Goal: Information Seeking & Learning: Find specific page/section

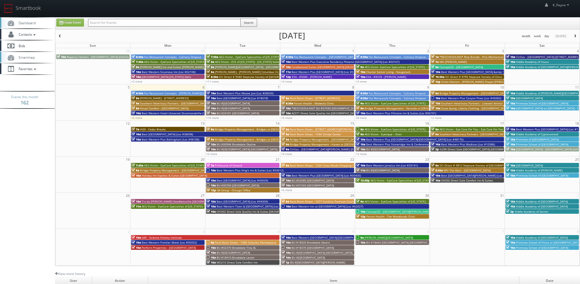
click at [106, 23] on input "text" at bounding box center [164, 23] width 152 height 8
type input "flf39"
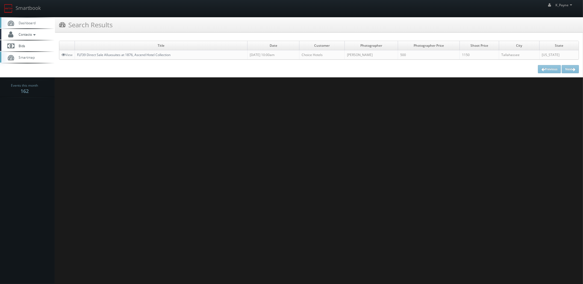
click at [109, 55] on link "FLF39 Direct Sale Alluxsuites at 1876, Ascend Hotel Collection" at bounding box center [123, 54] width 93 height 5
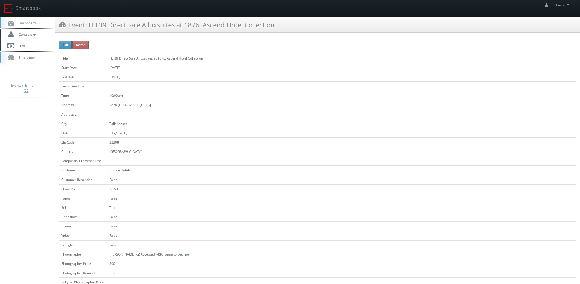
drag, startPoint x: 279, startPoint y: 26, endPoint x: 89, endPoint y: 30, distance: 190.0
click at [89, 30] on div "Event: FLF39 Direct Sale Alluxsuites at 1876, Ascend Hotel Collection" at bounding box center [317, 24] width 525 height 15
copy h3 "FLF39 Direct Sale Alluxsuites at 1876, Ascend Hotel Collection"
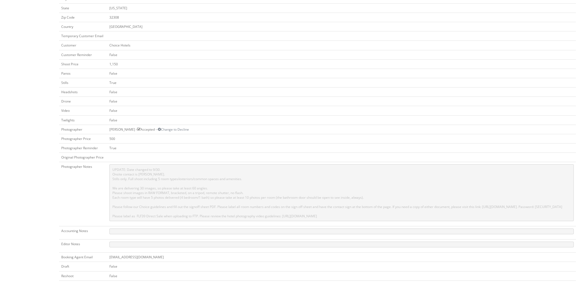
scroll to position [227, 0]
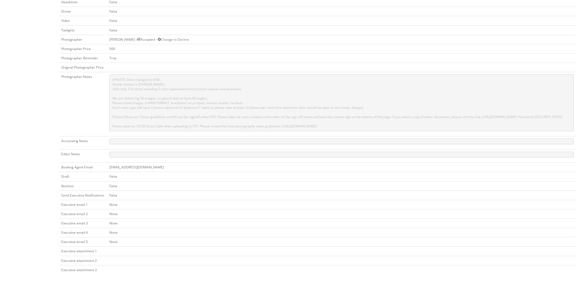
click at [216, 174] on td "False" at bounding box center [341, 176] width 468 height 9
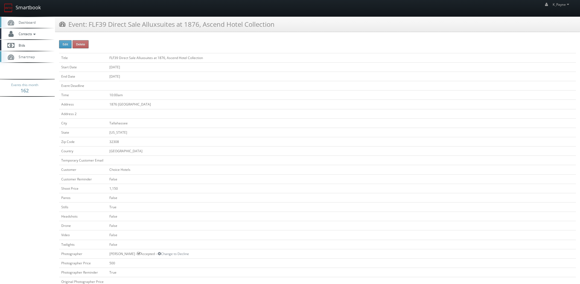
scroll to position [0, 0]
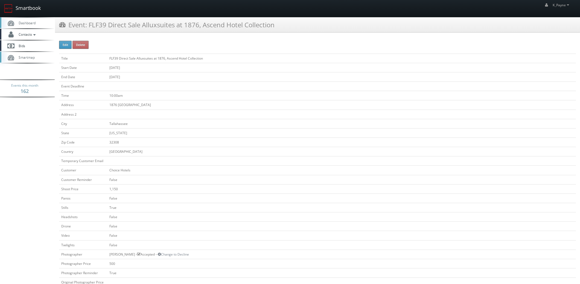
click at [22, 6] on link "Smartbook" at bounding box center [22, 8] width 45 height 17
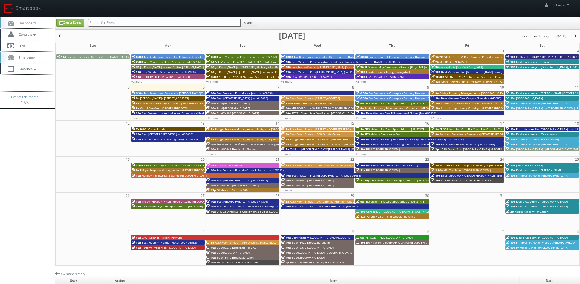
click at [127, 24] on input "text" at bounding box center [164, 23] width 152 height 8
type input "chaumburd"
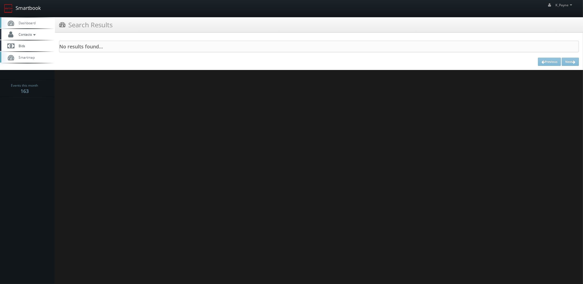
click at [19, 8] on link "Smartbook" at bounding box center [22, 8] width 45 height 17
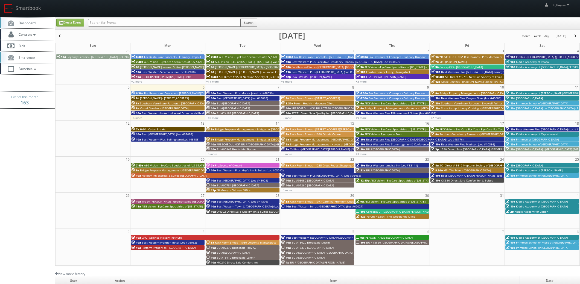
click at [127, 24] on input "text" at bounding box center [164, 23] width 152 height 8
type input "schaum"
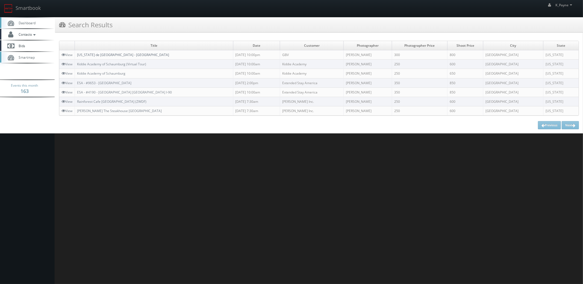
click at [111, 54] on link "Texas de Brazil - Schaumburg" at bounding box center [123, 54] width 92 height 5
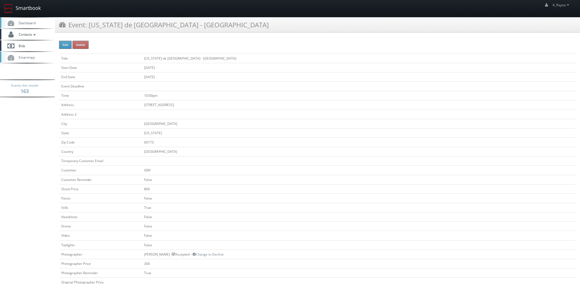
click at [28, 5] on link "Smartbook" at bounding box center [22, 8] width 45 height 17
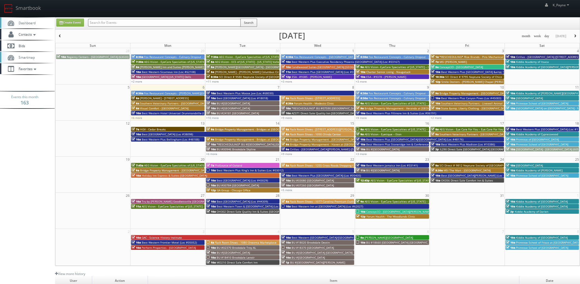
click at [96, 23] on input "text" at bounding box center [164, 23] width 152 height 8
type input "milton"
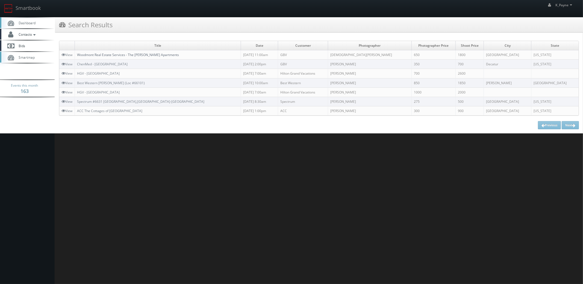
click at [105, 55] on link "Woodmont Real Estate Services - The [PERSON_NAME] Apartments" at bounding box center [128, 54] width 102 height 5
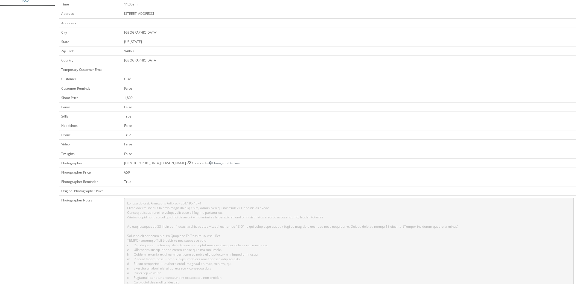
scroll to position [191, 0]
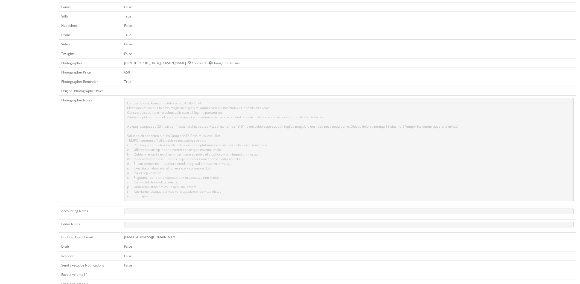
click at [229, 140] on pre at bounding box center [348, 149] width 449 height 103
drag, startPoint x: 163, startPoint y: 189, endPoint x: 136, endPoint y: 141, distance: 55.2
click at [136, 141] on pre at bounding box center [348, 149] width 449 height 103
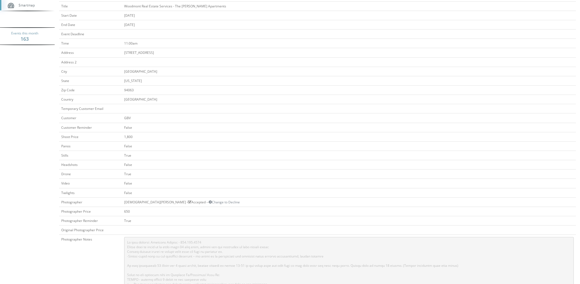
scroll to position [0, 0]
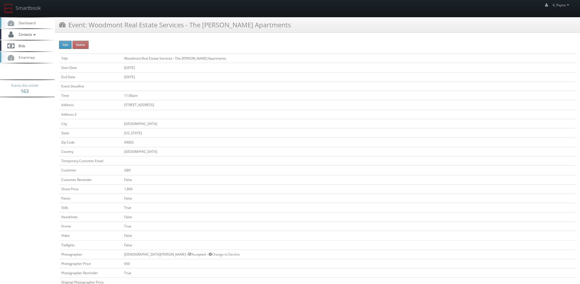
click at [165, 29] on div "Event: Woodmont Real Estate Services - The Milton Apartments" at bounding box center [317, 24] width 525 height 15
drag, startPoint x: 270, startPoint y: 22, endPoint x: 91, endPoint y: 28, distance: 178.8
click at [91, 28] on div "Event: Woodmont Real Estate Services - The Milton Apartments" at bounding box center [317, 24] width 525 height 15
copy h3 "Woodmont Real Estate Services - The Milton Apartments"
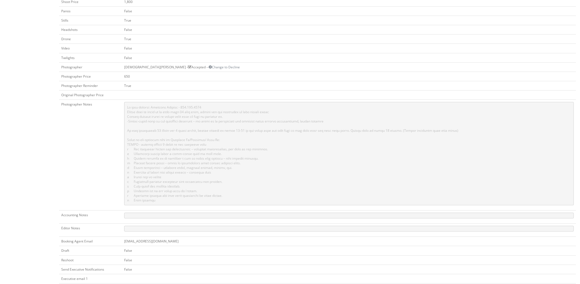
scroll to position [246, 0]
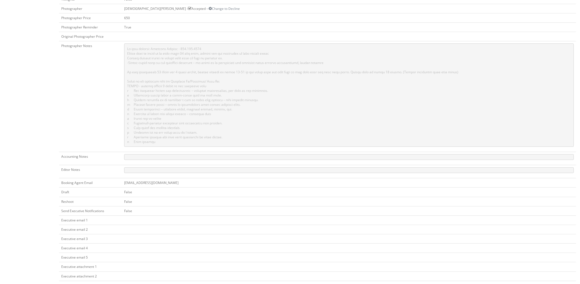
click at [202, 132] on pre at bounding box center [348, 94] width 449 height 103
drag, startPoint x: 219, startPoint y: 89, endPoint x: 137, endPoint y: 91, distance: 81.2
click at [137, 91] on pre at bounding box center [348, 94] width 449 height 103
copy pre "Residents biking along a tree-lined path or bike lane."
click at [269, 146] on td at bounding box center [349, 96] width 454 height 111
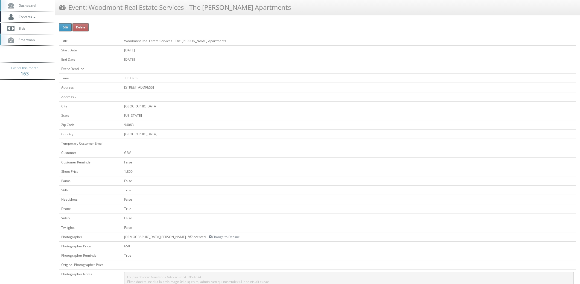
scroll to position [0, 0]
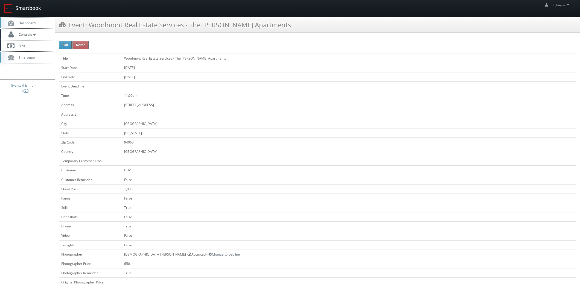
click at [33, 7] on link "Smartbook" at bounding box center [22, 8] width 45 height 17
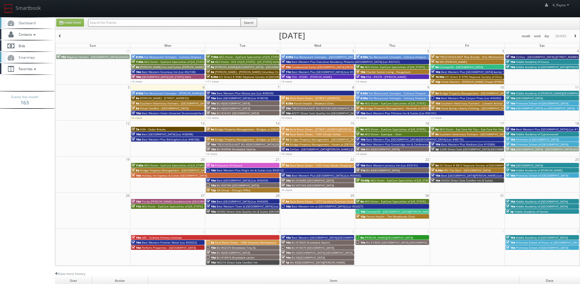
click at [108, 21] on input "text" at bounding box center [164, 23] width 152 height 8
type input "texas de"
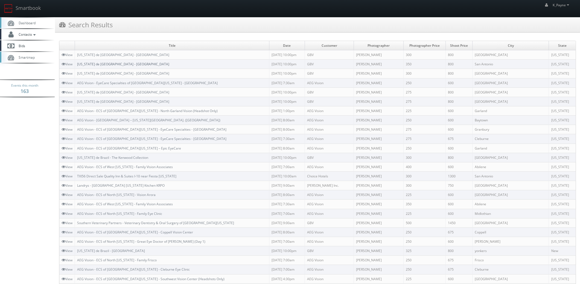
click at [110, 64] on link "[US_STATE] de [GEOGRAPHIC_DATA] - [GEOGRAPHIC_DATA]" at bounding box center [123, 64] width 92 height 5
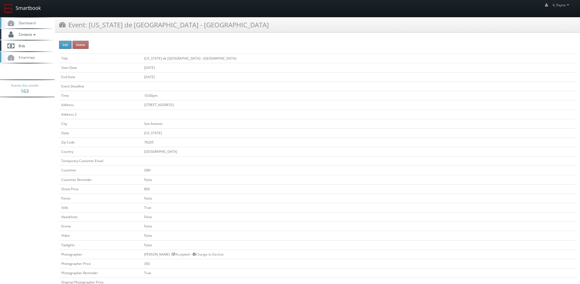
click at [19, 7] on link "Smartbook" at bounding box center [22, 8] width 45 height 17
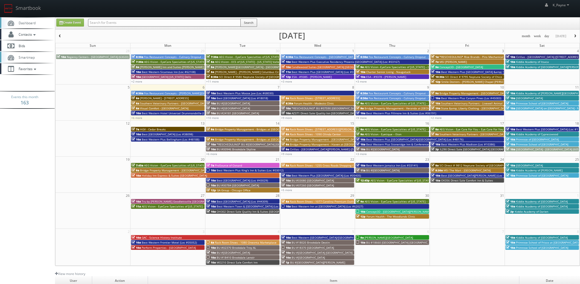
click at [96, 22] on input "text" at bounding box center [164, 23] width 152 height 8
type input "9385"
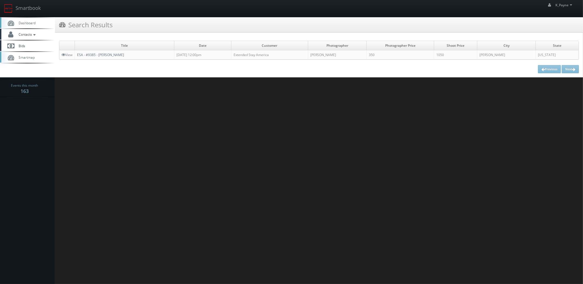
click at [101, 55] on link "ESA - #9385 - [PERSON_NAME]" at bounding box center [100, 54] width 47 height 5
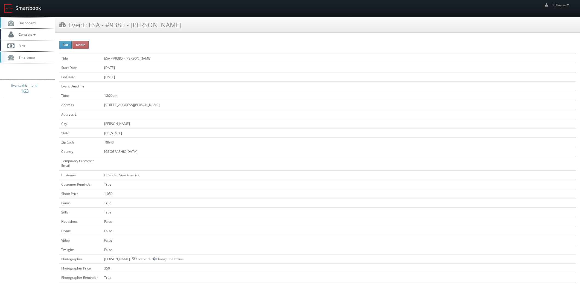
click at [35, 9] on link "Smartbook" at bounding box center [22, 8] width 45 height 17
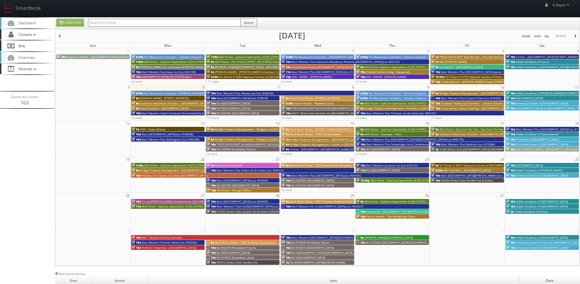
click at [113, 23] on input "text" at bounding box center [164, 23] width 152 height 8
type input "aqua"
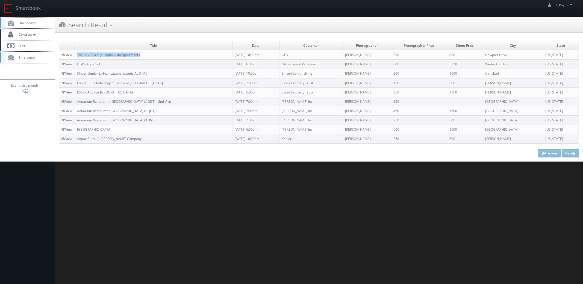
drag, startPoint x: 153, startPoint y: 53, endPoint x: 73, endPoint y: 58, distance: 80.2
click at [73, 58] on tr "View The BLVD Group - Aqua Vista Apartments 09/30/2025 10:00am GBV Charles Mitr…" at bounding box center [318, 54] width 519 height 9
copy tr "The BLVD Group - Aqua Vista Apartments"
click at [110, 55] on link "The BLVD Group - Aqua Vista Apartments" at bounding box center [108, 54] width 63 height 5
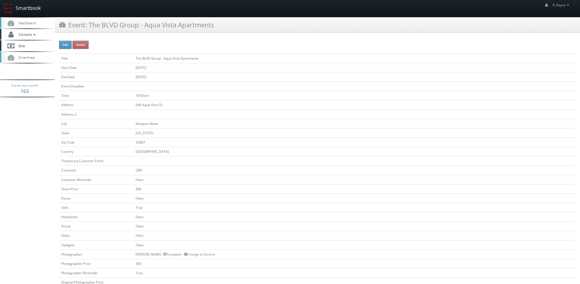
click at [22, 7] on link "Smartbook" at bounding box center [22, 8] width 45 height 17
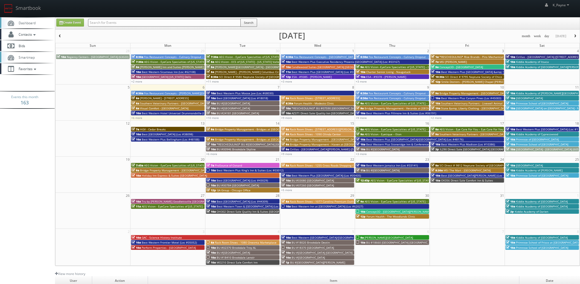
click at [110, 24] on input "text" at bounding box center [164, 23] width 152 height 8
type input "belmont"
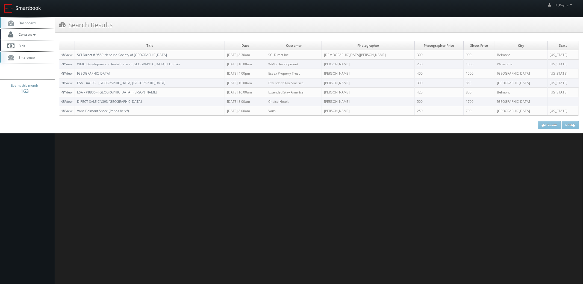
click at [36, 9] on link "Smartbook" at bounding box center [22, 8] width 45 height 17
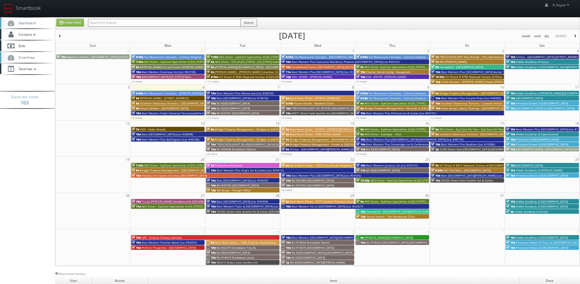
click at [113, 22] on input "text" at bounding box center [164, 23] width 152 height 8
type input "blanco"
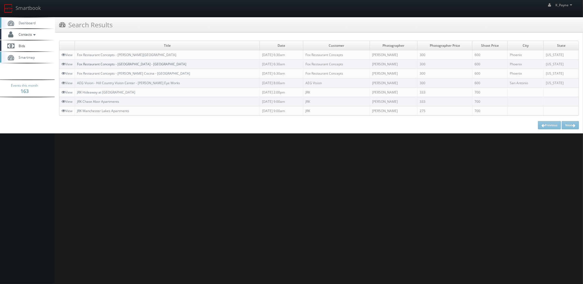
click at [157, 63] on link "Fox Restaurant Concepts - [GEOGRAPHIC_DATA] - [GEOGRAPHIC_DATA]" at bounding box center [131, 64] width 109 height 5
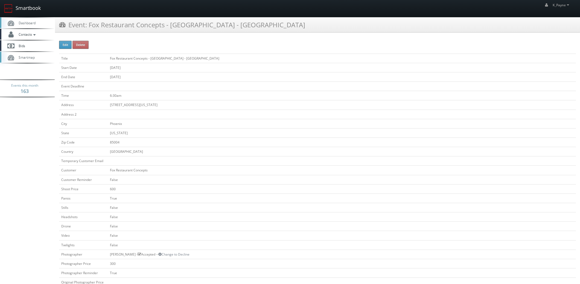
click at [22, 9] on link "Smartbook" at bounding box center [22, 8] width 45 height 17
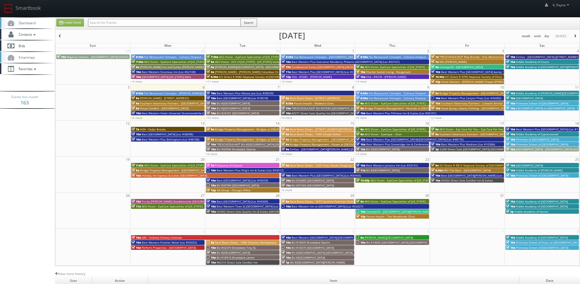
click at [107, 24] on input "text" at bounding box center [164, 23] width 152 height 8
type input "90017"
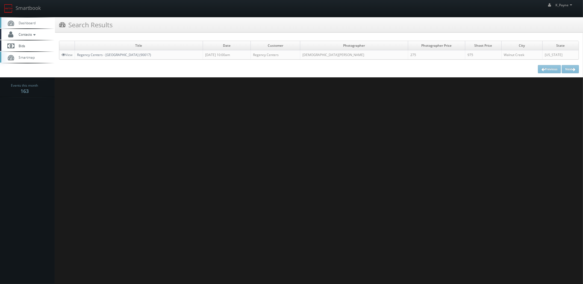
click at [119, 53] on link "Regency Centers - [GEOGRAPHIC_DATA] (90017)" at bounding box center [114, 54] width 74 height 5
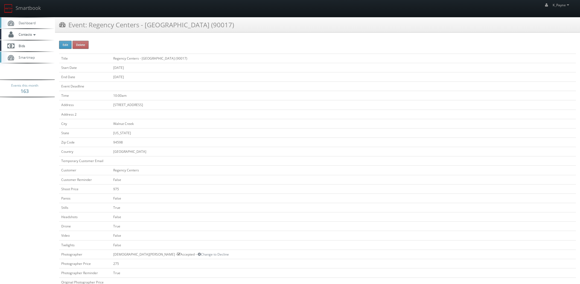
drag, startPoint x: 217, startPoint y: 22, endPoint x: 89, endPoint y: 27, distance: 128.2
click at [89, 27] on div "Event: Regency Centers - Ygnacio Plaza (90017)" at bounding box center [317, 24] width 525 height 15
copy h3 "Regency Centers - Ygnacio Plaza (90017)"
click at [27, 7] on link "Smartbook" at bounding box center [22, 8] width 45 height 17
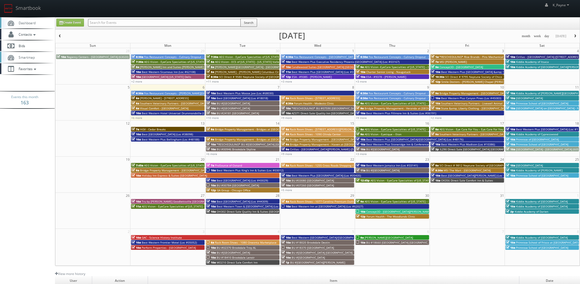
click at [99, 24] on input "text" at bounding box center [164, 23] width 152 height 8
click at [121, 22] on input "bloomingdales" at bounding box center [164, 23] width 152 height 8
type input "bloomingdale"
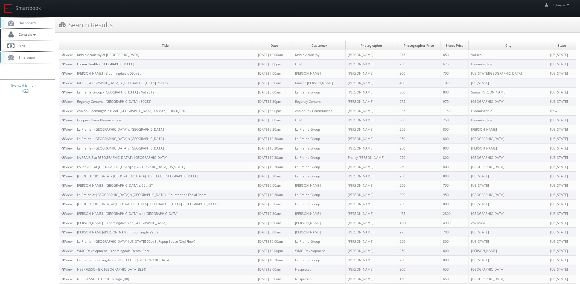
drag, startPoint x: 116, startPoint y: 64, endPoint x: 124, endPoint y: 66, distance: 8.7
click at [116, 64] on link "Forum Health - [GEOGRAPHIC_DATA]" at bounding box center [105, 64] width 57 height 5
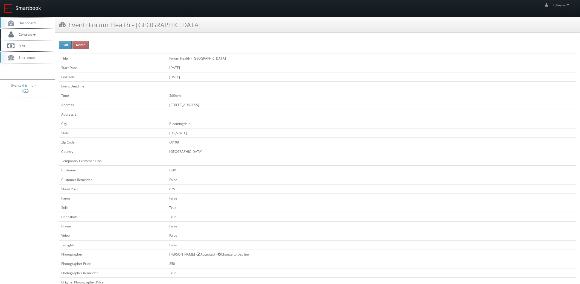
click at [15, 7] on link "Smartbook" at bounding box center [22, 8] width 45 height 17
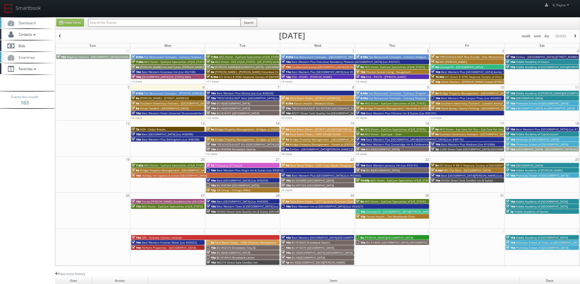
click at [100, 22] on input "text" at bounding box center [164, 23] width 152 height 8
type input "empowerment"
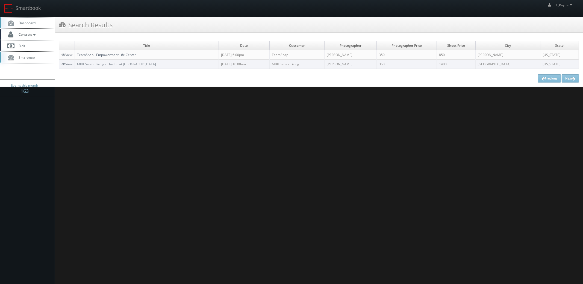
click at [120, 54] on link "TeamSnap - Empowerment Life Center" at bounding box center [106, 54] width 59 height 5
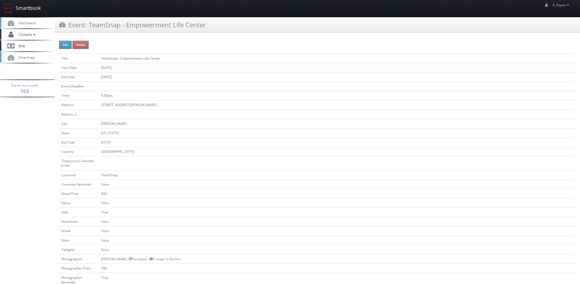
click at [27, 10] on link "Smartbook" at bounding box center [22, 8] width 45 height 17
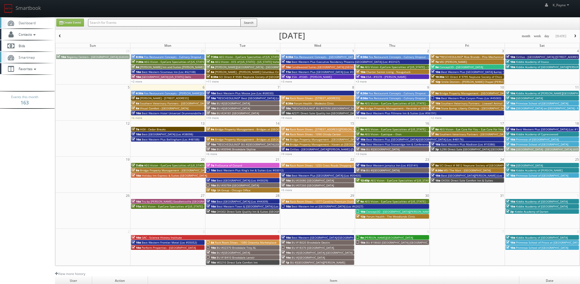
click at [103, 22] on input "text" at bounding box center [164, 23] width 152 height 8
type input "college park"
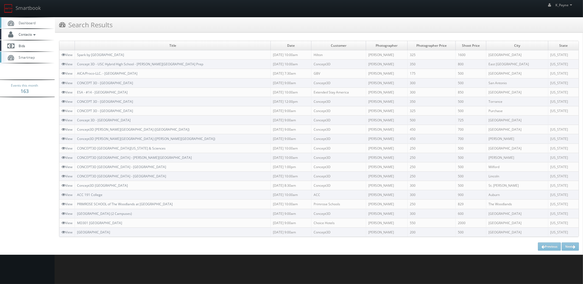
click at [234, 254] on html "Smartbook Toggle Side Navigation Toggle Top Navigation K_Payne K_Payne Profile …" at bounding box center [291, 142] width 583 height 284
click at [29, 7] on link "Smartbook" at bounding box center [22, 8] width 45 height 17
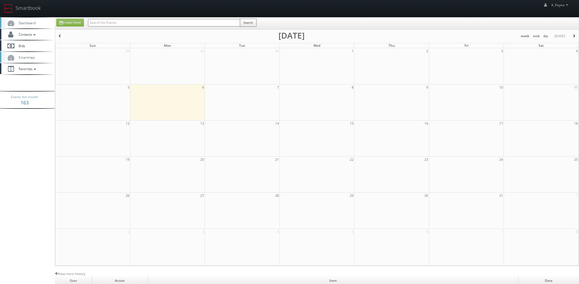
click at [124, 23] on input "text" at bounding box center [164, 23] width 152 height 8
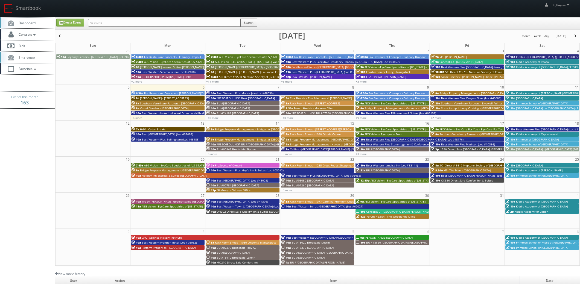
type input "neptune"
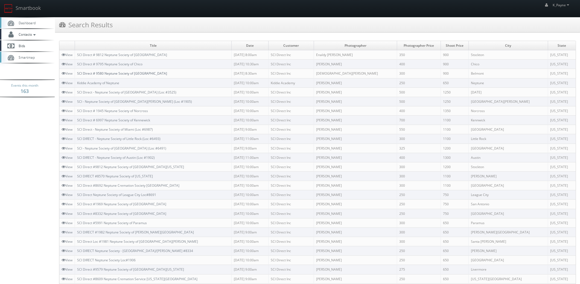
click at [137, 71] on link "SCI Direct # 9580 Neptune Society of Belmont" at bounding box center [122, 73] width 90 height 5
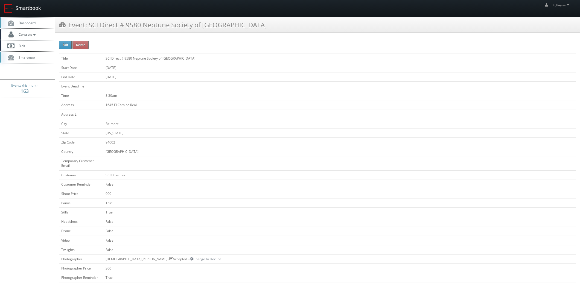
click at [30, 6] on link "Smartbook" at bounding box center [22, 8] width 45 height 17
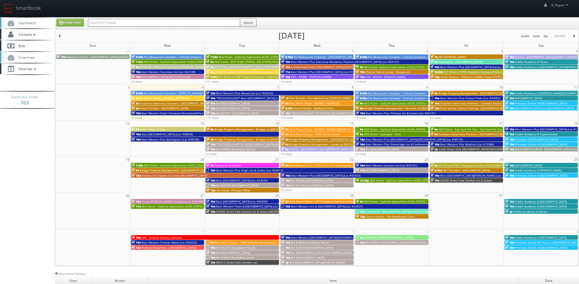
click at [137, 22] on input "text" at bounding box center [164, 23] width 152 height 8
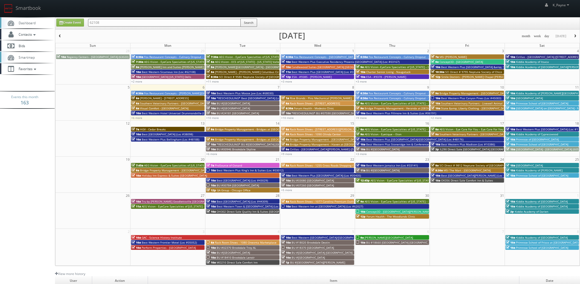
type input "62108"
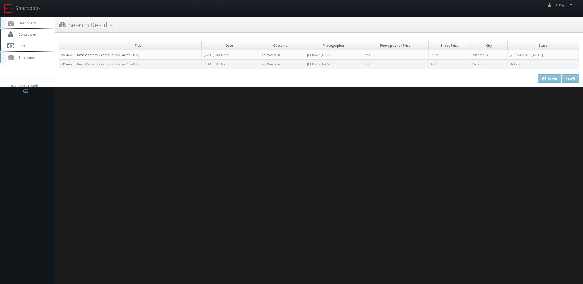
click at [123, 53] on link "Best Western Sicamous Inn (Loc #62108)" at bounding box center [108, 54] width 62 height 5
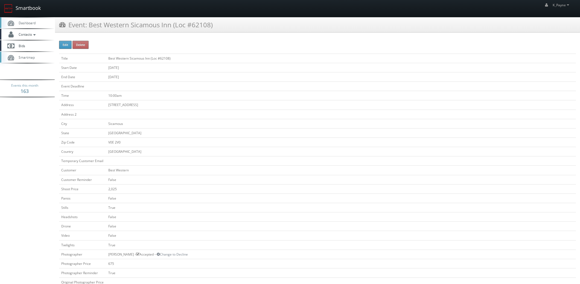
click at [27, 4] on link "Smartbook" at bounding box center [22, 8] width 45 height 17
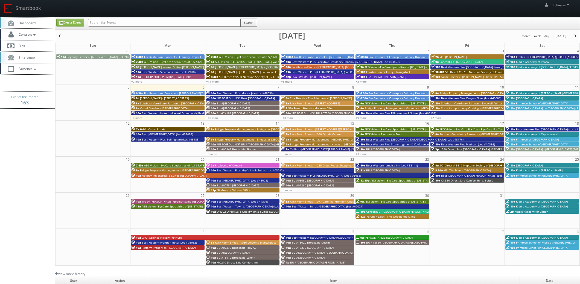
click at [107, 22] on input "text" at bounding box center [164, 23] width 152 height 8
type input "a"
type input "spark"
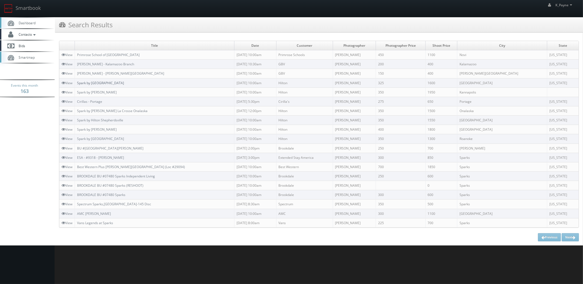
click at [124, 82] on link "Spark by [GEOGRAPHIC_DATA]" at bounding box center [100, 83] width 47 height 5
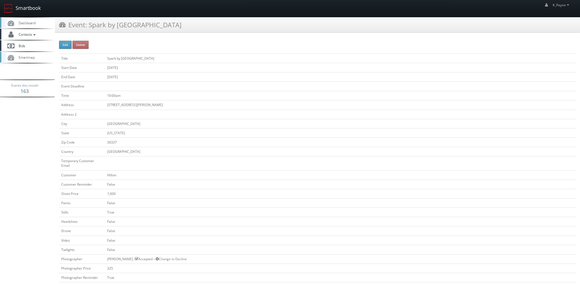
click at [25, 5] on link "Smartbook" at bounding box center [22, 8] width 45 height 17
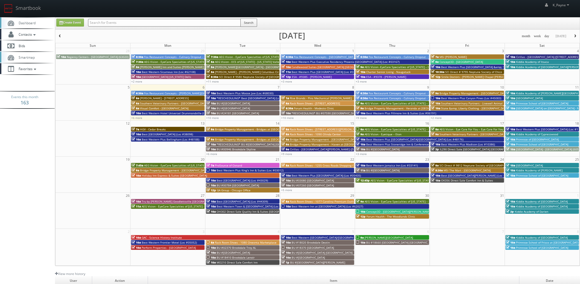
click at [98, 23] on input "text" at bounding box center [164, 23] width 152 height 8
type input "sammamish"
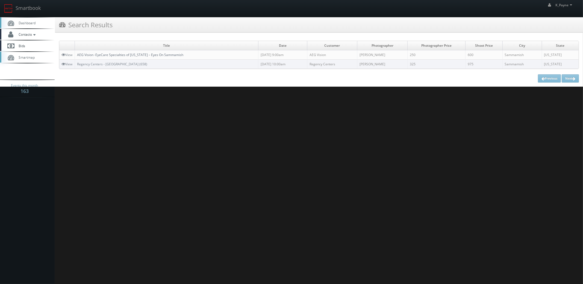
click at [119, 53] on link "AEG Vision -EyeCare Specialties of [US_STATE] – Eyes On Sammamish" at bounding box center [130, 54] width 106 height 5
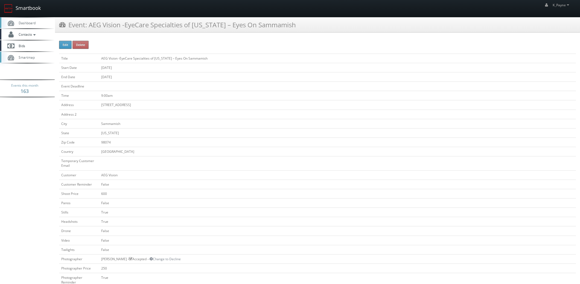
click at [29, 7] on link "Smartbook" at bounding box center [22, 8] width 45 height 17
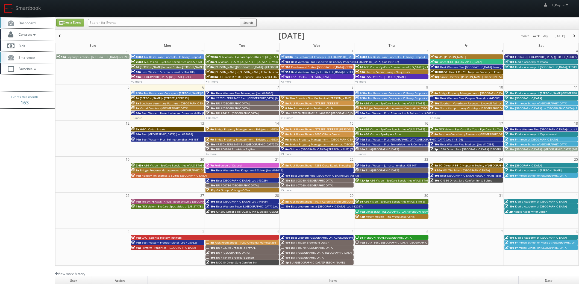
click at [103, 22] on input "text" at bounding box center [164, 23] width 152 height 8
type input "charter"
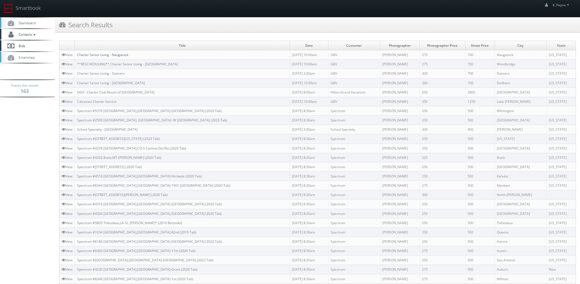
click at [110, 54] on link "Charter Senior Living - Naugatuck" at bounding box center [102, 54] width 51 height 5
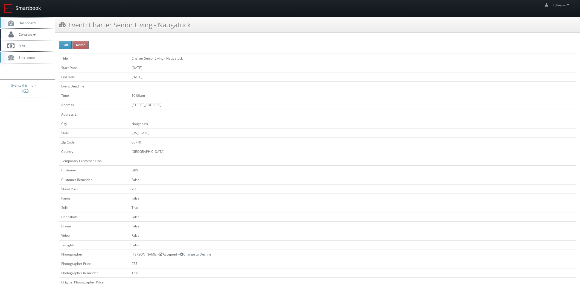
click at [26, 1] on link "Smartbook" at bounding box center [22, 8] width 45 height 17
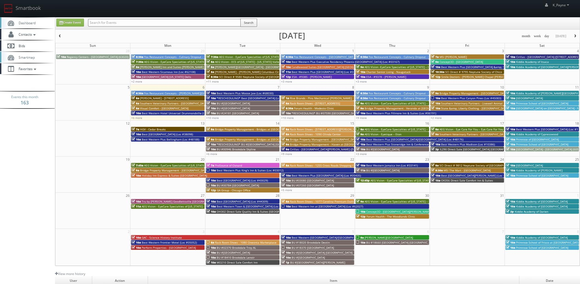
click at [100, 20] on input "text" at bounding box center [164, 23] width 152 height 8
type input "delaware"
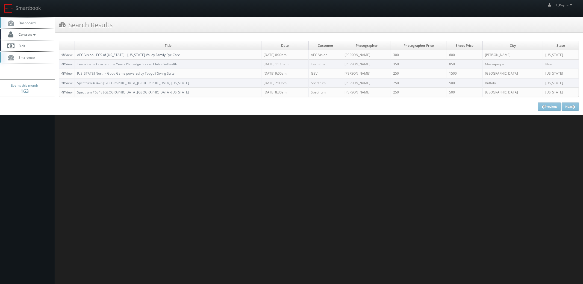
click at [160, 54] on link "AEG Vision - ECS of [US_STATE] - [US_STATE] Valley Family Eye Care" at bounding box center [128, 54] width 103 height 5
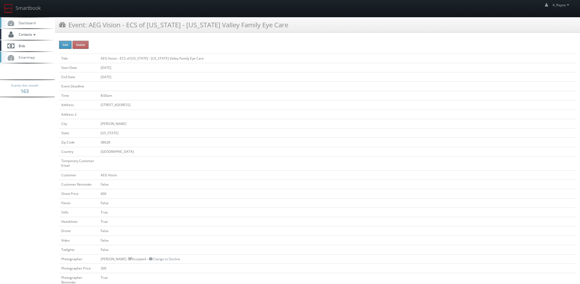
drag, startPoint x: 74, startPoint y: 154, endPoint x: 86, endPoint y: 155, distance: 11.5
click at [75, 154] on td "Country" at bounding box center [78, 151] width 39 height 9
click at [27, 8] on link "Smartbook" at bounding box center [22, 8] width 45 height 17
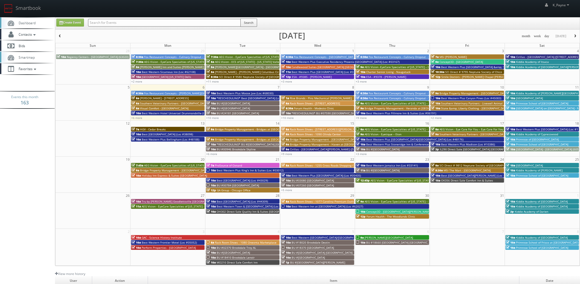
click at [108, 23] on input "text" at bounding box center [164, 23] width 152 height 8
type input "c"
type input "macali"
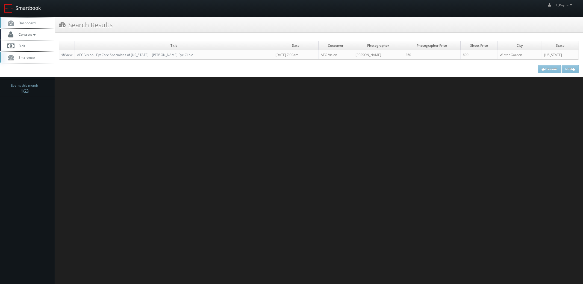
click at [27, 5] on link "Smartbook" at bounding box center [22, 8] width 45 height 17
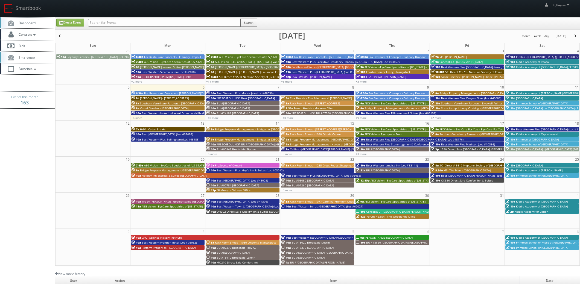
click at [104, 20] on input "text" at bounding box center [164, 23] width 152 height 8
type input "orlando"
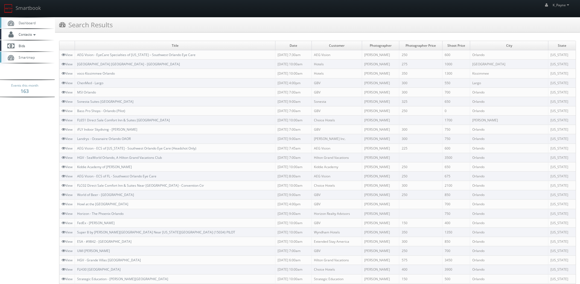
click at [145, 50] on td "AEG Vision - EyeCare Specialties of [US_STATE] – Southwest Orlando Eye Care" at bounding box center [175, 54] width 200 height 9
click at [141, 53] on link "AEG Vision - EyeCare Specialties of [US_STATE] – Southwest Orlando Eye Care" at bounding box center [136, 54] width 118 height 5
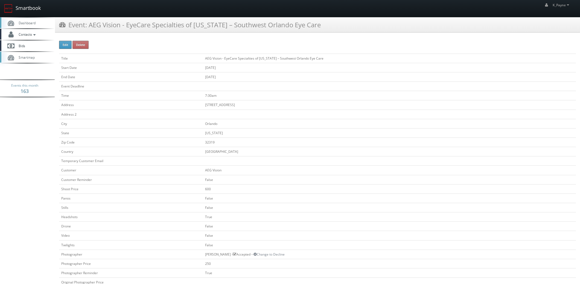
click at [32, 6] on link "Smartbook" at bounding box center [22, 8] width 45 height 17
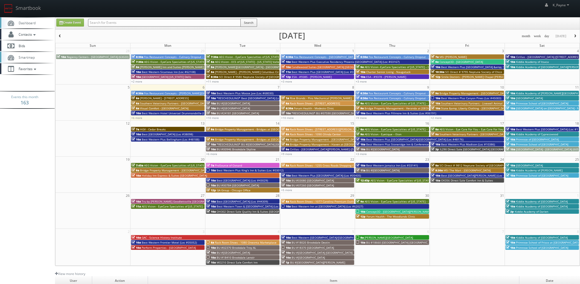
click at [101, 23] on input "text" at bounding box center [164, 23] width 152 height 8
type input "candlewood"
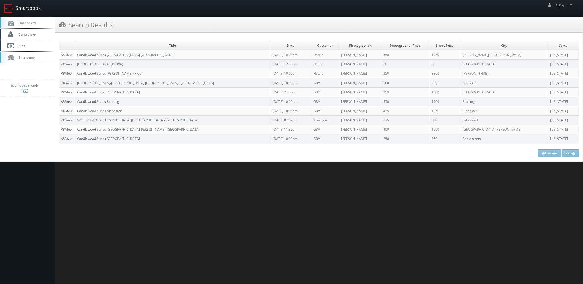
click at [30, 8] on link "Smartbook" at bounding box center [22, 8] width 45 height 17
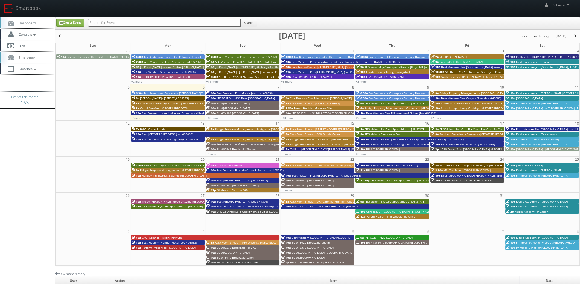
click at [99, 23] on input "text" at bounding box center [164, 23] width 152 height 8
type input "princeton"
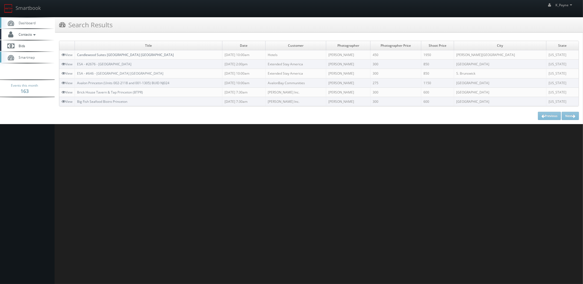
click at [132, 54] on link "Candlewood Suites [GEOGRAPHIC_DATA] [GEOGRAPHIC_DATA]" at bounding box center [125, 54] width 97 height 5
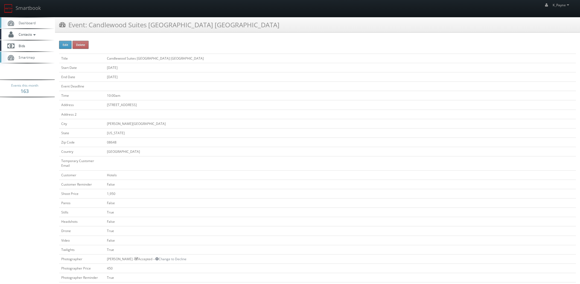
drag, startPoint x: 216, startPoint y: 24, endPoint x: 90, endPoint y: 32, distance: 126.8
click at [90, 32] on div "Event: Candlewood Suites Lawrenceville Princeton" at bounding box center [317, 24] width 525 height 15
copy h3 "Candlewood Suites Lawrenceville Princeton"
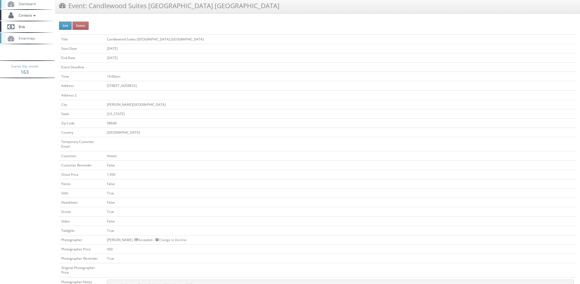
scroll to position [54, 0]
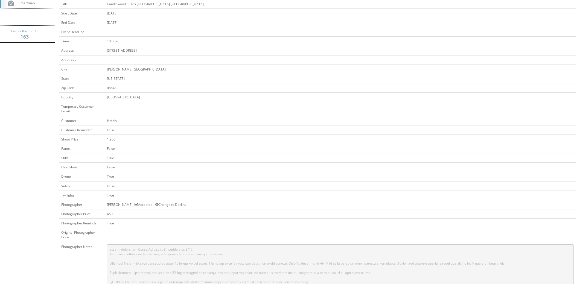
click at [216, 163] on td "False" at bounding box center [340, 167] width 471 height 9
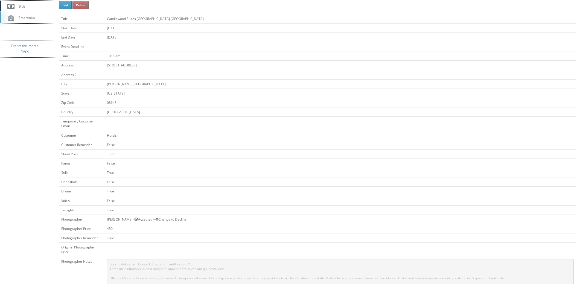
scroll to position [0, 0]
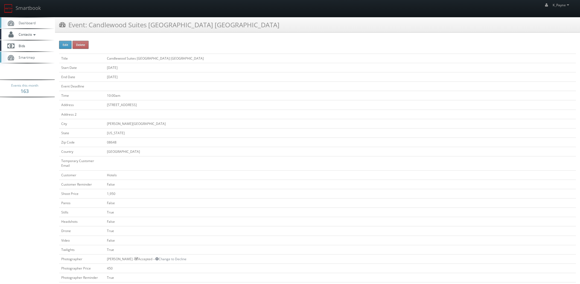
drag, startPoint x: 231, startPoint y: 22, endPoint x: 90, endPoint y: 24, distance: 141.8
click at [90, 24] on div "Event: Candlewood Suites Lawrenceville Princeton" at bounding box center [317, 24] width 525 height 15
copy h3 "Candlewood Suites Lawrenceville Princeton"
click at [32, 44] on link "Bids" at bounding box center [27, 45] width 55 height 11
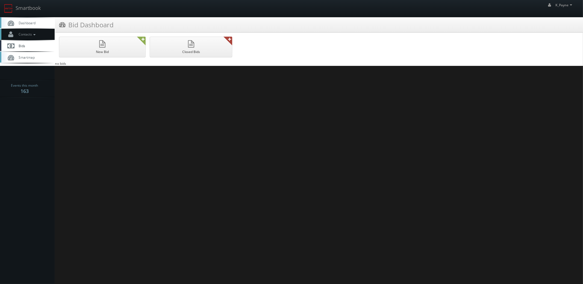
click at [29, 34] on span "Contacts" at bounding box center [26, 34] width 21 height 5
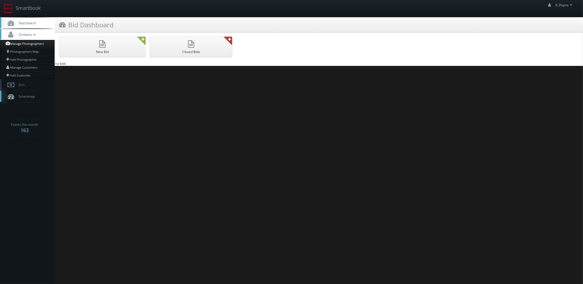
click at [27, 42] on link "Manage Photographers" at bounding box center [27, 44] width 55 height 8
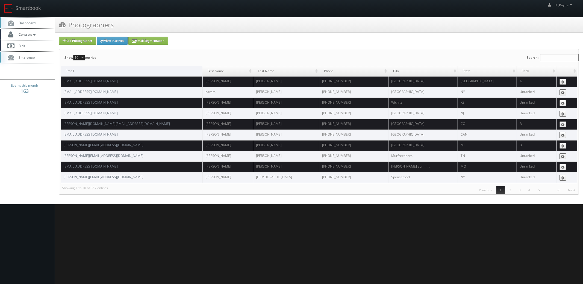
click at [550, 56] on input "Search:" at bounding box center [559, 57] width 39 height 7
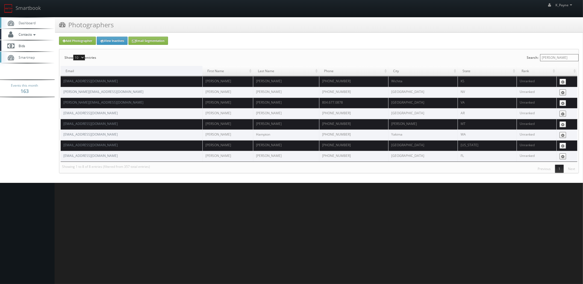
type input "[PERSON_NAME]"
drag, startPoint x: 116, startPoint y: 143, endPoint x: 63, endPoint y: 144, distance: 53.0
click at [63, 144] on td "[EMAIL_ADDRESS][DOMAIN_NAME]" at bounding box center [132, 145] width 142 height 11
copy link "[EMAIL_ADDRESS][DOMAIN_NAME]"
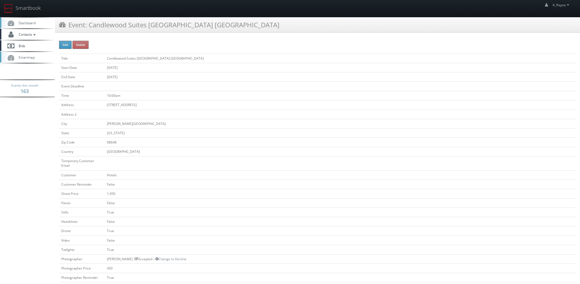
drag, startPoint x: 243, startPoint y: 26, endPoint x: 89, endPoint y: 31, distance: 154.5
click at [89, 31] on div "Event: Candlewood Suites Lawrenceville Princeton" at bounding box center [317, 24] width 525 height 15
copy h3 "Candlewood Suites Lawrenceville Princeton"
click at [24, 9] on link "Smartbook" at bounding box center [22, 8] width 45 height 17
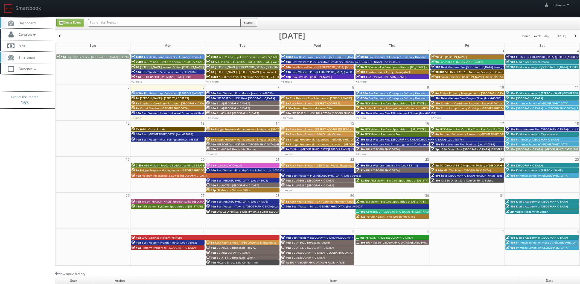
click at [101, 23] on input "text" at bounding box center [164, 23] width 152 height 8
type input "9378"
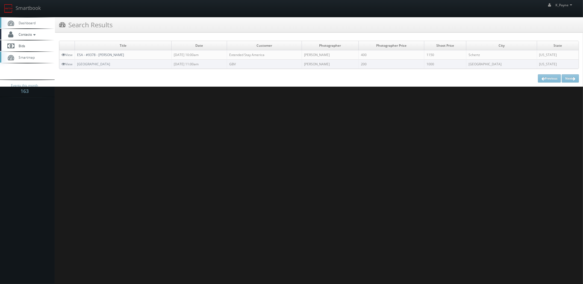
click at [114, 55] on link "ESA - #9378 - [PERSON_NAME]" at bounding box center [100, 54] width 47 height 5
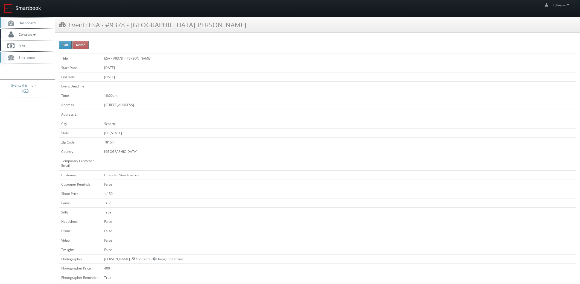
click at [24, 4] on link "Smartbook" at bounding box center [22, 8] width 45 height 17
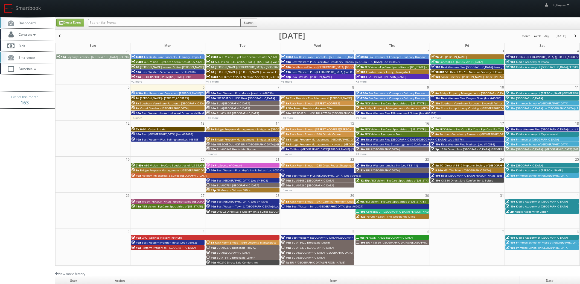
click at [96, 22] on input "text" at bounding box center [164, 23] width 152 height 8
type input "35038"
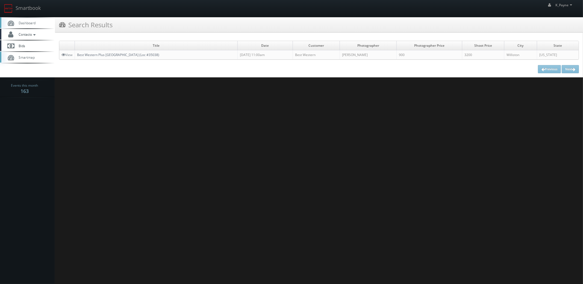
click at [113, 55] on link "Best Western Plus [GEOGRAPHIC_DATA] (Loc #35038)" at bounding box center [118, 54] width 82 height 5
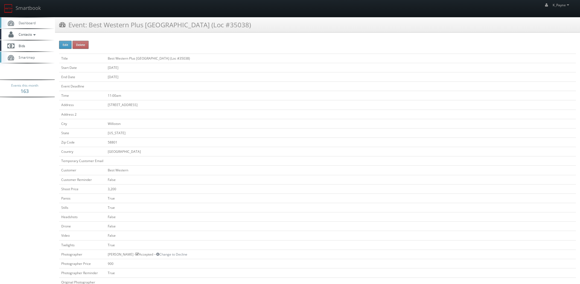
drag, startPoint x: 222, startPoint y: 24, endPoint x: 89, endPoint y: 23, distance: 133.1
click at [89, 23] on div "Event: Best Western Plus [GEOGRAPHIC_DATA] (Loc #35038)" at bounding box center [317, 24] width 525 height 15
copy h3 "Best Western Plus [GEOGRAPHIC_DATA] (Loc #35038)"
click at [208, 125] on td "Williston" at bounding box center [340, 123] width 470 height 9
